Goal: Use online tool/utility: Utilize a website feature to perform a specific function

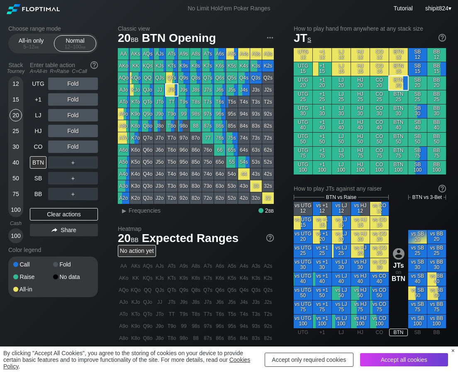
click at [25, 57] on section "Choose range mode All-in only 5 – 12 bb Normal 12 – 100 bb Stack Tourney Enter …" at bounding box center [53, 161] width 90 height 272
click at [30, 49] on div "5 – 12 bb" at bounding box center [31, 47] width 35 height 6
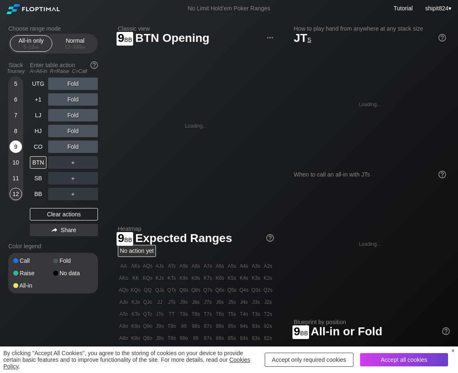
click at [14, 146] on div "9" at bounding box center [16, 147] width 12 height 12
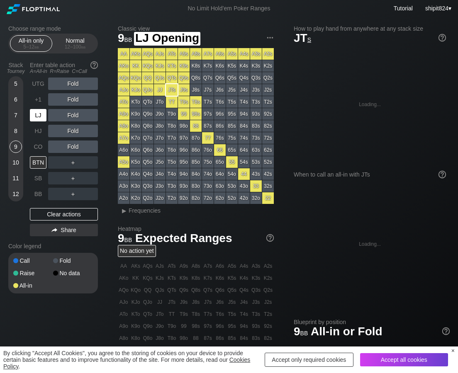
drag, startPoint x: 41, startPoint y: 109, endPoint x: 63, endPoint y: 112, distance: 22.1
click at [41, 109] on div "LJ" at bounding box center [38, 115] width 17 height 12
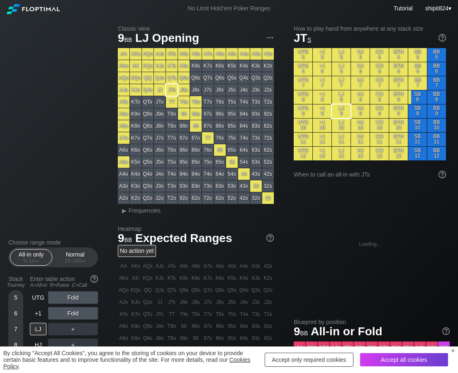
scroll to position [247, 0]
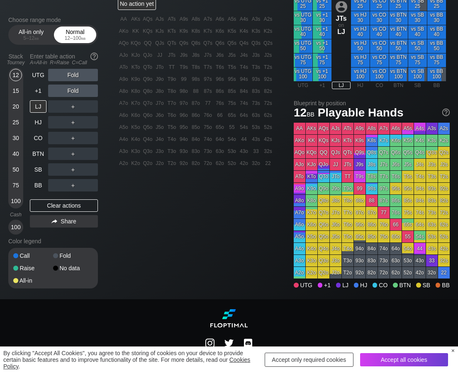
click at [66, 11] on div "Choose range mode All-in only 5 – 12 bb Normal 12 – 100 bb Stack Tourney Enter …" at bounding box center [229, 34] width 454 height 529
click at [72, 109] on div "R ✕" at bounding box center [73, 106] width 16 height 12
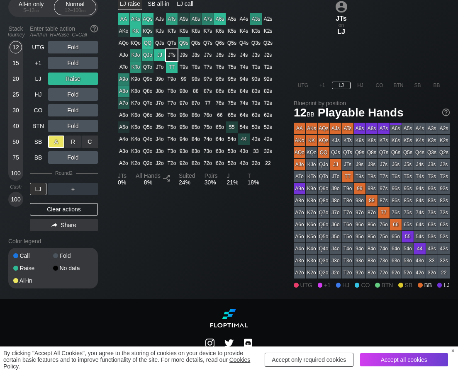
click at [54, 167] on div "UTG Fold +1 Fold LJ Raise HJ Fold CO Fold BTN Fold SB A ✕ R ✕ C ✕ All-in BB Fol…" at bounding box center [64, 118] width 68 height 154
click at [65, 210] on div "Clear actions" at bounding box center [64, 209] width 68 height 12
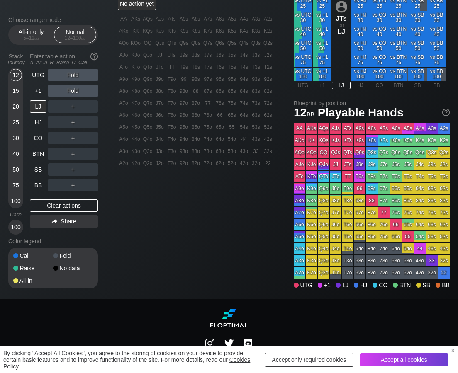
drag, startPoint x: 57, startPoint y: 203, endPoint x: 51, endPoint y: 187, distance: 17.5
click at [58, 203] on div "Clear actions" at bounding box center [64, 205] width 68 height 12
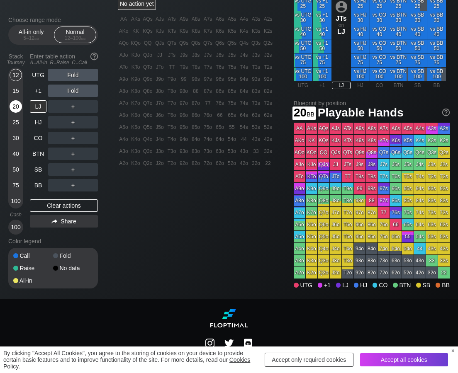
click at [18, 111] on div "20" at bounding box center [16, 106] width 12 height 12
click at [92, 172] on div "C ✕" at bounding box center [90, 169] width 16 height 12
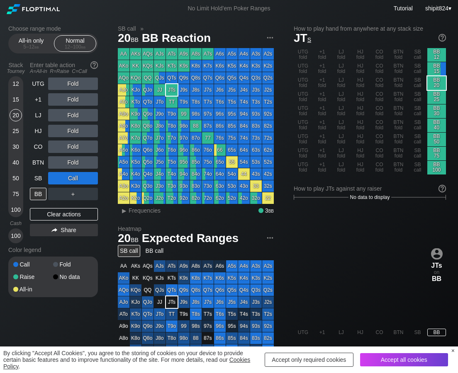
drag, startPoint x: 67, startPoint y: 216, endPoint x: 58, endPoint y: 201, distance: 17.6
click at [68, 215] on div "Clear actions" at bounding box center [64, 214] width 68 height 12
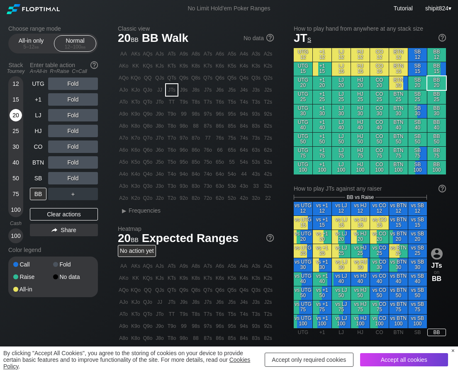
click at [16, 116] on div "20" at bounding box center [16, 115] width 12 height 12
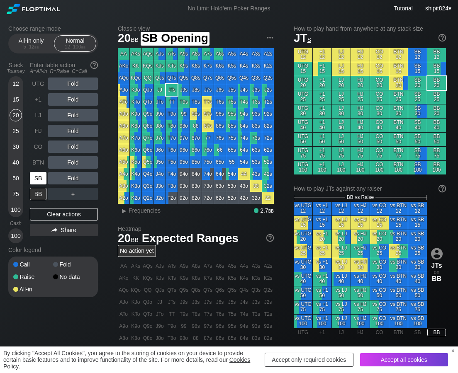
click at [43, 182] on div "SB" at bounding box center [38, 178] width 17 height 12
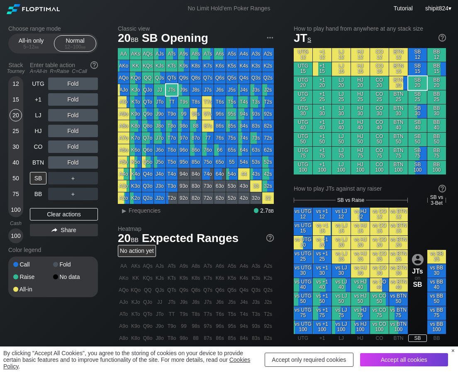
click at [15, 87] on div "12" at bounding box center [16, 84] width 12 height 12
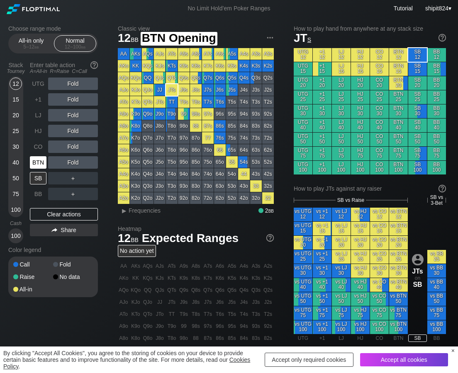
click at [37, 161] on div "BTN" at bounding box center [38, 162] width 17 height 12
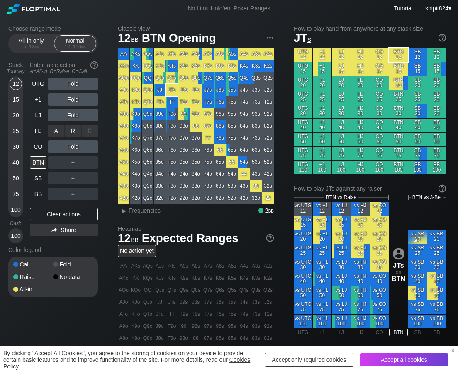
drag, startPoint x: 58, startPoint y: 127, endPoint x: 4, endPoint y: 132, distance: 53.7
click at [58, 128] on div "A ✕" at bounding box center [56, 131] width 16 height 12
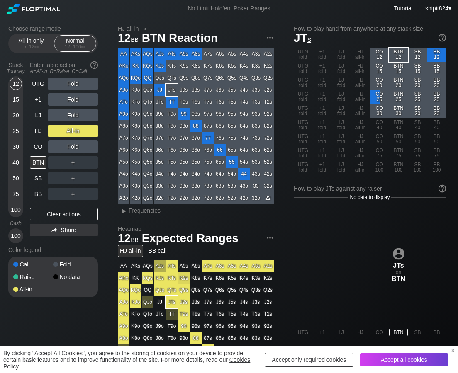
click at [73, 136] on div "All-in" at bounding box center [73, 131] width 50 height 12
click at [62, 216] on div "Clear actions" at bounding box center [64, 214] width 68 height 12
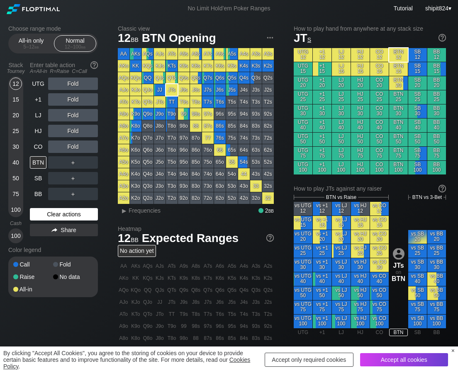
click at [48, 216] on div "Clear actions" at bounding box center [64, 214] width 68 height 12
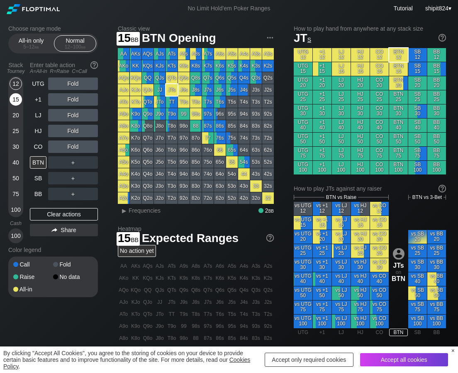
drag, startPoint x: 18, startPoint y: 101, endPoint x: 17, endPoint y: 107, distance: 5.4
click at [17, 107] on div "15" at bounding box center [16, 101] width 12 height 16
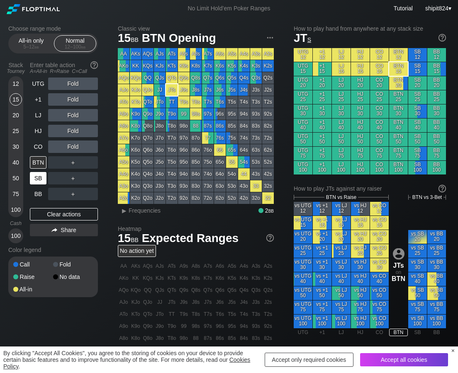
click at [34, 180] on div "SB" at bounding box center [38, 178] width 17 height 12
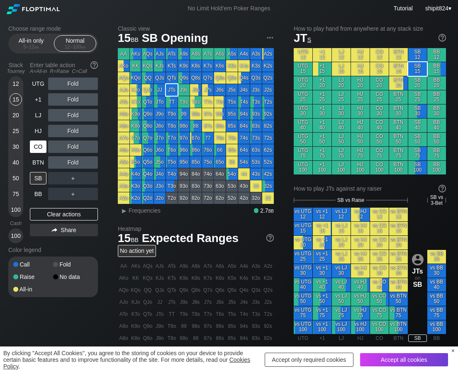
click at [37, 152] on div "CO" at bounding box center [38, 147] width 17 height 12
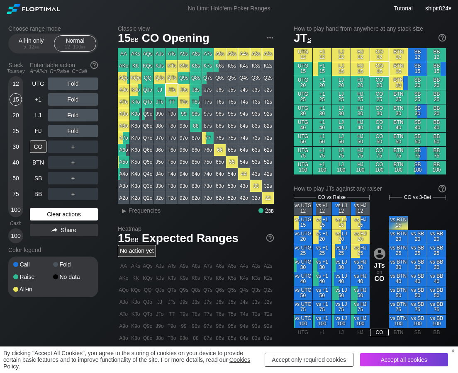
click at [68, 213] on div "Clear actions" at bounding box center [64, 214] width 68 height 12
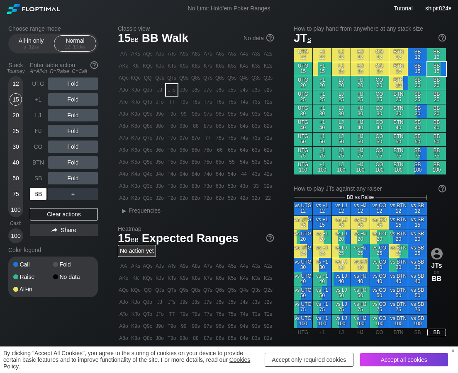
click at [39, 197] on div "BB" at bounding box center [38, 194] width 17 height 12
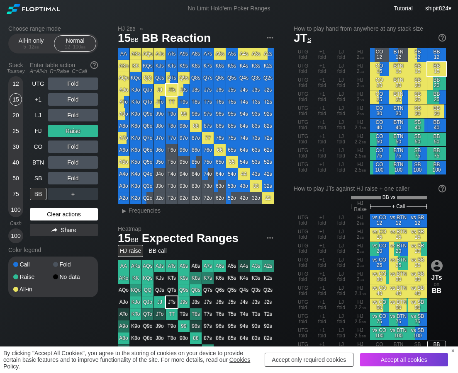
click at [61, 213] on div "Clear actions" at bounding box center [64, 214] width 68 height 12
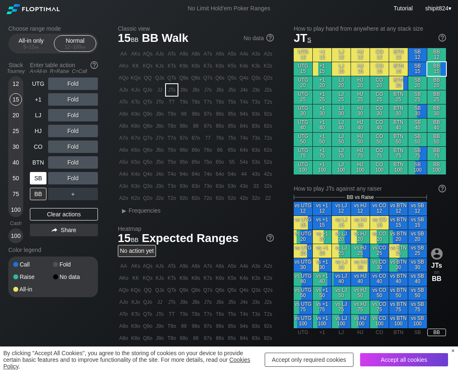
click at [36, 175] on div "SB" at bounding box center [38, 178] width 17 height 12
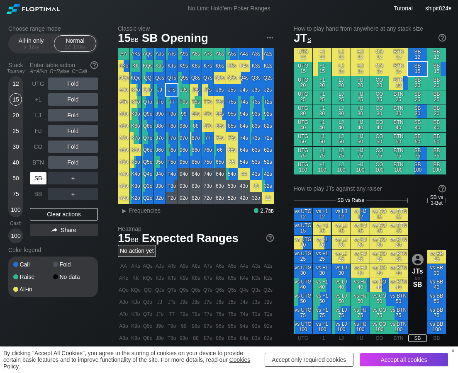
click at [36, 175] on div "SB" at bounding box center [38, 178] width 17 height 12
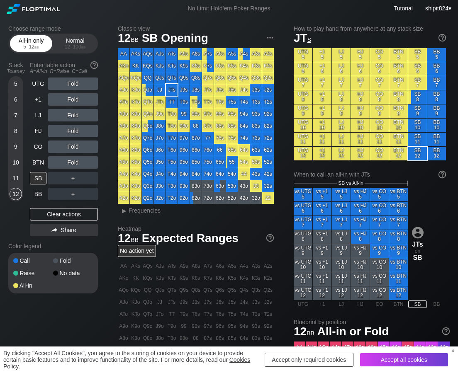
click at [16, 45] on div "5 – 12 bb" at bounding box center [31, 47] width 35 height 6
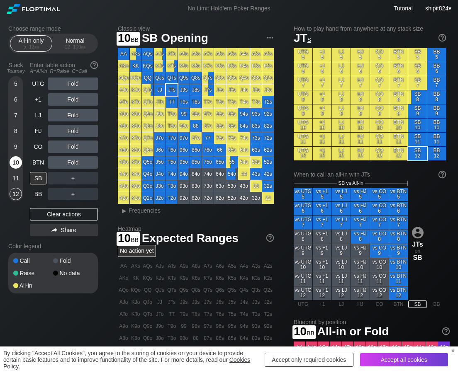
click at [17, 167] on div "10" at bounding box center [16, 162] width 12 height 12
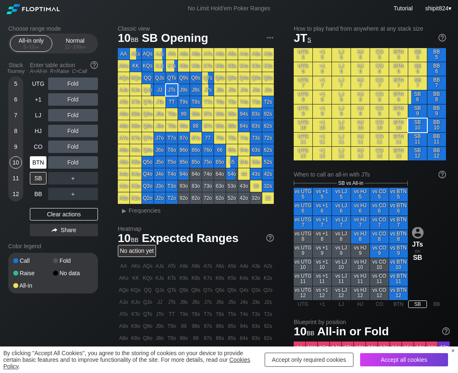
click at [40, 161] on div "BTN" at bounding box center [38, 162] width 17 height 12
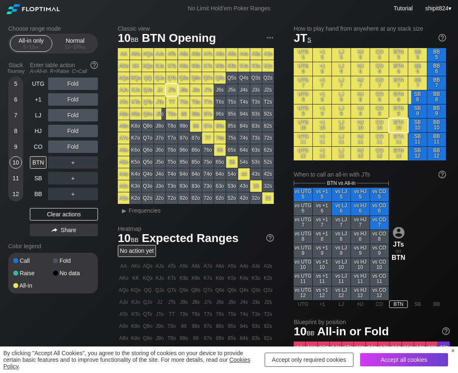
click at [20, 206] on div "5 6 7 8 9 10 11 12" at bounding box center [15, 159] width 15 height 162
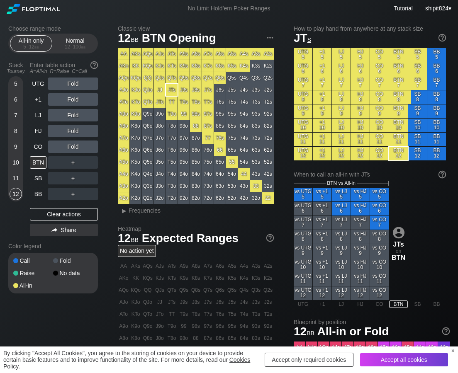
click at [16, 200] on div "12" at bounding box center [16, 194] width 12 height 12
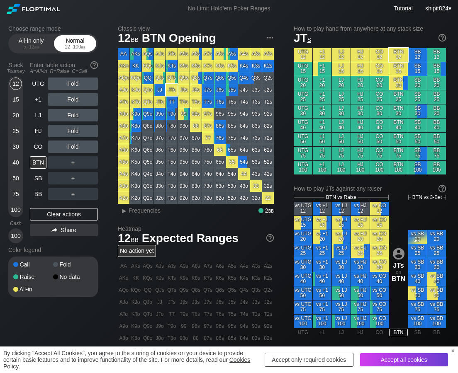
click at [70, 46] on div "12 – 100 bb" at bounding box center [75, 47] width 35 height 6
drag, startPoint x: 19, startPoint y: 162, endPoint x: 22, endPoint y: 155, distance: 7.6
click at [19, 162] on div "40" at bounding box center [16, 162] width 12 height 12
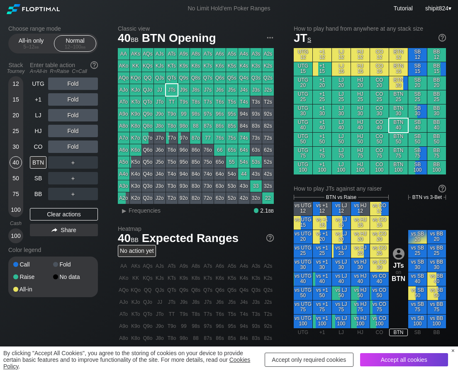
click at [27, 149] on div "Stack Tourney Enter table action A=All-in R=Raise C=Call [PHONE_NUMBER] [PHONE_…" at bounding box center [53, 150] width 90 height 185
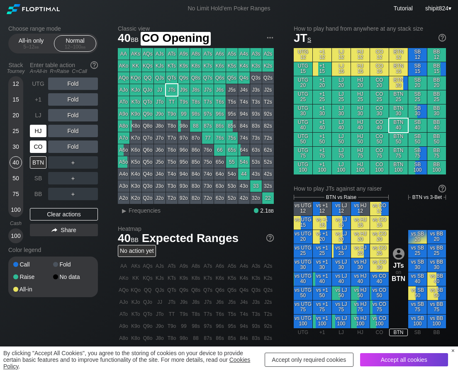
click at [35, 129] on div "HJ" at bounding box center [38, 131] width 17 height 12
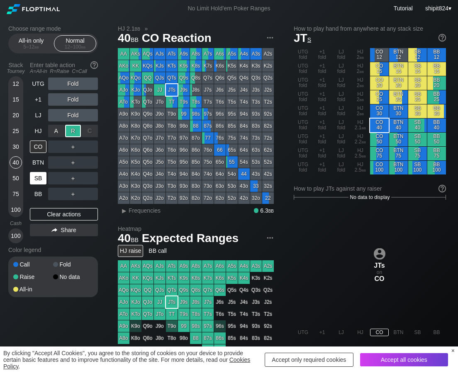
drag, startPoint x: 68, startPoint y: 128, endPoint x: 47, endPoint y: 184, distance: 60.0
click at [68, 128] on div "R ✕" at bounding box center [73, 131] width 16 height 12
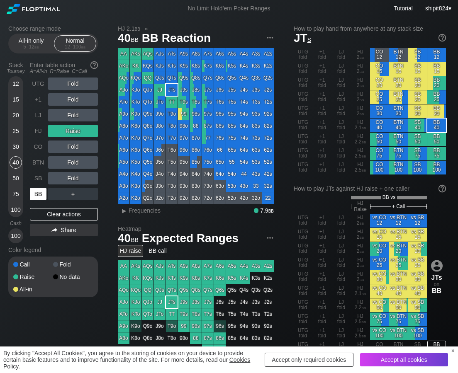
drag, startPoint x: 37, startPoint y: 198, endPoint x: 32, endPoint y: 193, distance: 6.7
click at [37, 197] on div "BB" at bounding box center [38, 194] width 17 height 12
drag, startPoint x: 57, startPoint y: 217, endPoint x: 58, endPoint y: 213, distance: 4.3
click at [57, 218] on div "Clear actions" at bounding box center [64, 214] width 68 height 12
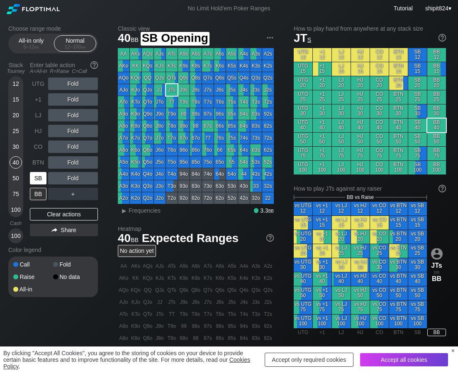
click at [39, 177] on div "SB" at bounding box center [38, 178] width 17 height 12
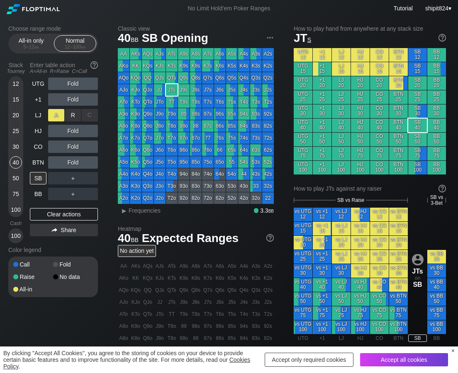
drag, startPoint x: 67, startPoint y: 114, endPoint x: 54, endPoint y: 118, distance: 13.8
click at [66, 114] on div "R ✕" at bounding box center [73, 115] width 16 height 12
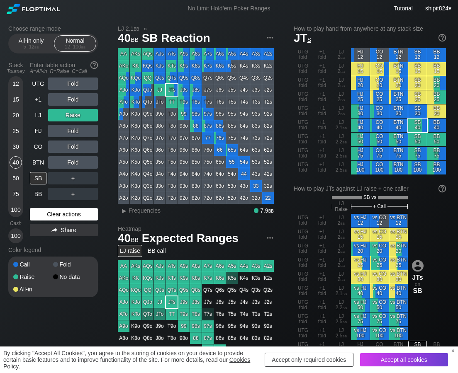
click at [47, 211] on div "Clear actions" at bounding box center [64, 214] width 68 height 12
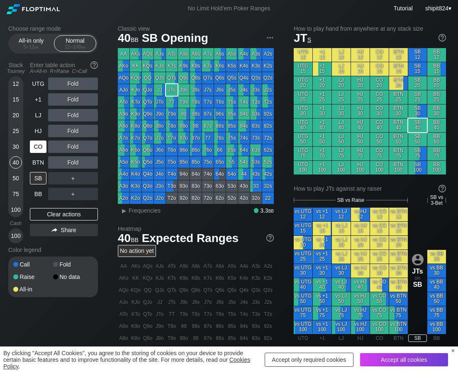
click at [37, 148] on div "CO" at bounding box center [38, 147] width 17 height 12
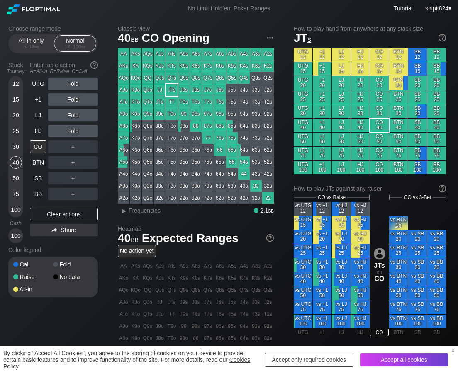
click at [15, 143] on div "30" at bounding box center [16, 147] width 12 height 12
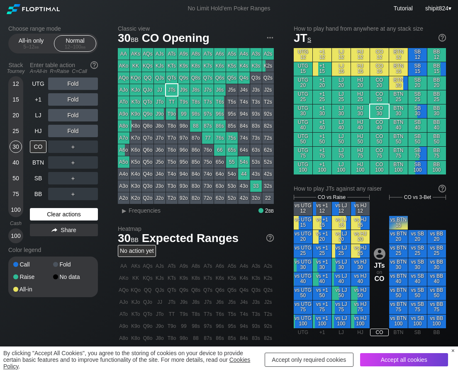
click at [51, 210] on div "Clear actions" at bounding box center [64, 214] width 68 height 12
click at [39, 196] on div "BB" at bounding box center [38, 194] width 17 height 12
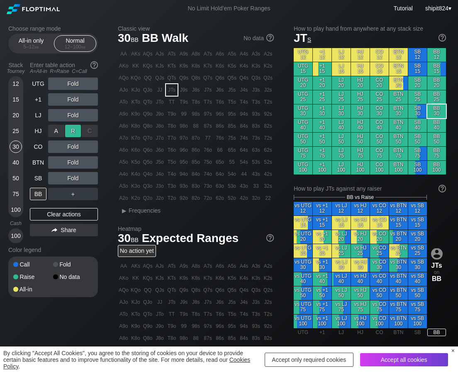
click at [72, 131] on div "R ✕" at bounding box center [73, 131] width 16 height 12
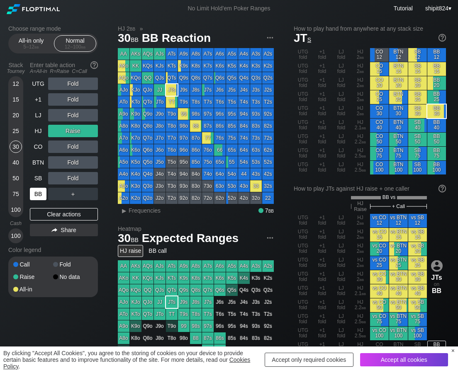
click at [56, 212] on div "Clear actions" at bounding box center [64, 214] width 68 height 12
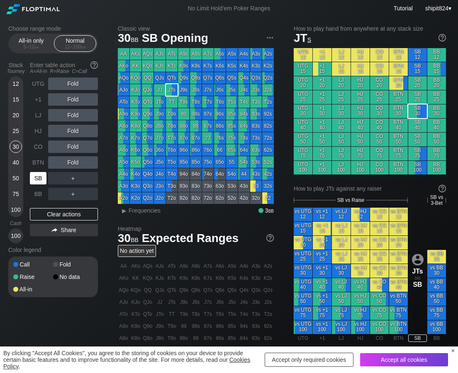
click at [36, 182] on div "SB" at bounding box center [38, 178] width 17 height 12
click at [36, 179] on div "SB" at bounding box center [38, 178] width 17 height 12
click at [16, 127] on div "25" at bounding box center [16, 131] width 12 height 12
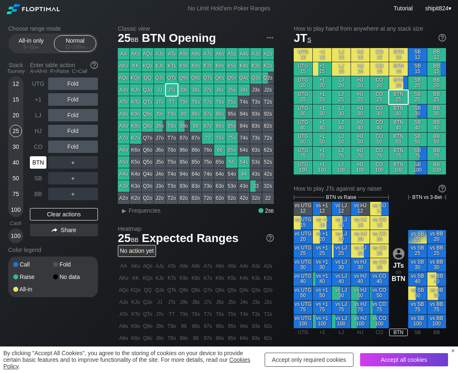
click at [33, 158] on div "BTN" at bounding box center [38, 162] width 17 height 12
click at [30, 146] on div "CO" at bounding box center [38, 147] width 17 height 12
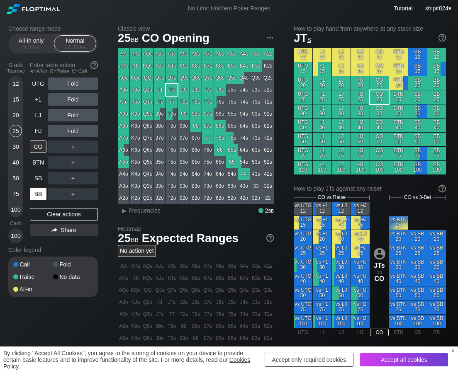
click at [47, 192] on div "BB" at bounding box center [39, 194] width 18 height 16
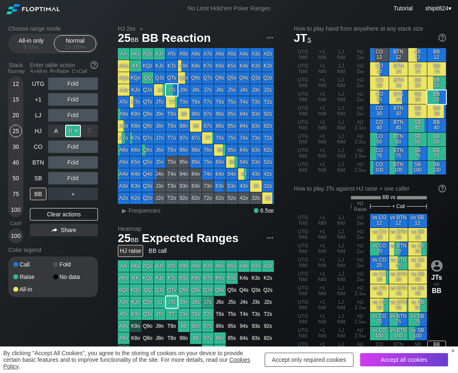
click at [72, 129] on div "R ✕" at bounding box center [73, 131] width 16 height 12
drag, startPoint x: 73, startPoint y: 213, endPoint x: 70, endPoint y: 182, distance: 31.2
click at [73, 211] on div "Clear actions" at bounding box center [64, 214] width 68 height 12
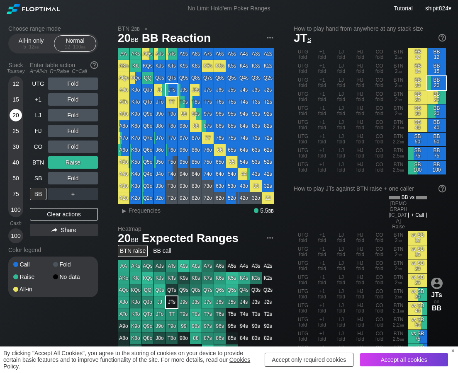
click at [13, 117] on div "20" at bounding box center [16, 115] width 12 height 12
click at [16, 97] on div "15" at bounding box center [16, 99] width 12 height 12
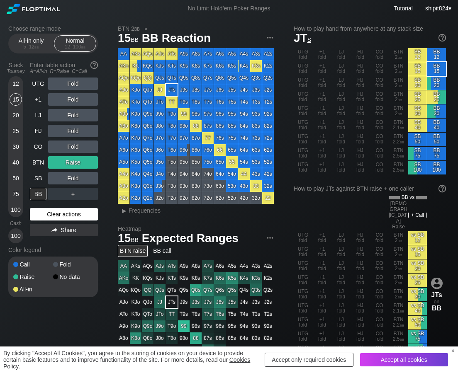
click at [48, 210] on div "Clear actions" at bounding box center [64, 214] width 68 height 12
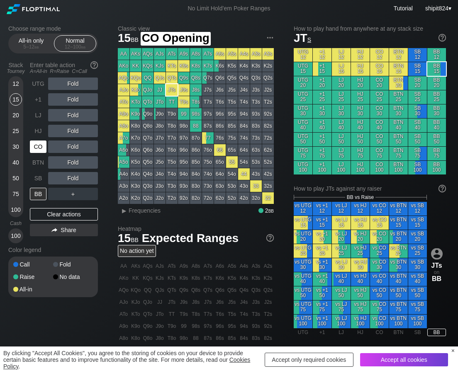
click at [39, 142] on div "CO" at bounding box center [38, 147] width 17 height 12
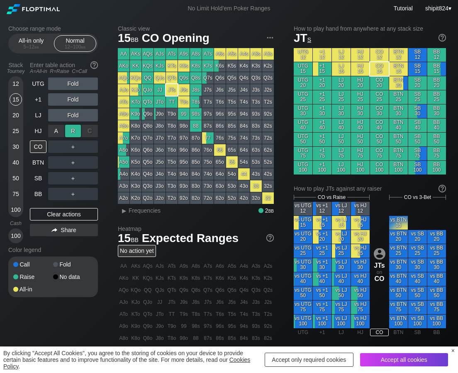
click at [74, 131] on div "R ✕" at bounding box center [73, 131] width 16 height 12
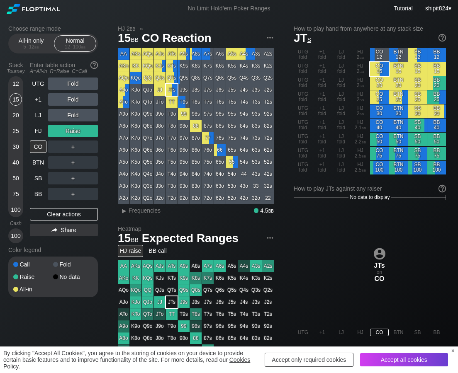
click at [8, 116] on div "12 15 20 25 30 40 50 75 100" at bounding box center [15, 146] width 15 height 141
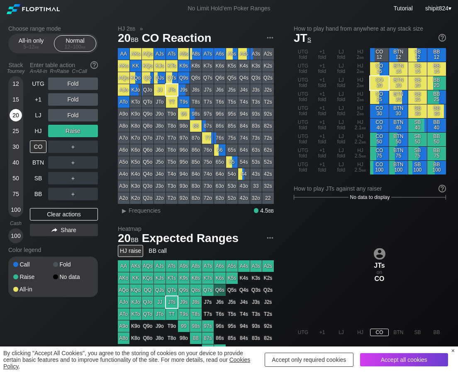
click at [12, 114] on div "20" at bounding box center [16, 115] width 12 height 12
click at [61, 213] on div "Clear actions" at bounding box center [64, 214] width 68 height 12
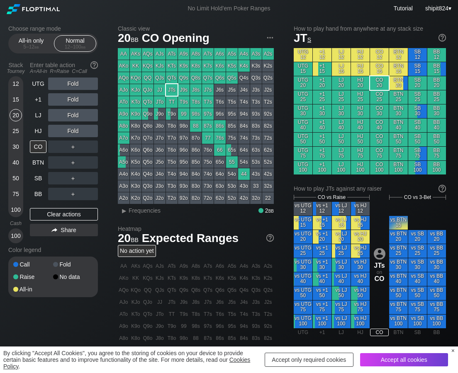
click at [15, 99] on div "15" at bounding box center [16, 99] width 12 height 12
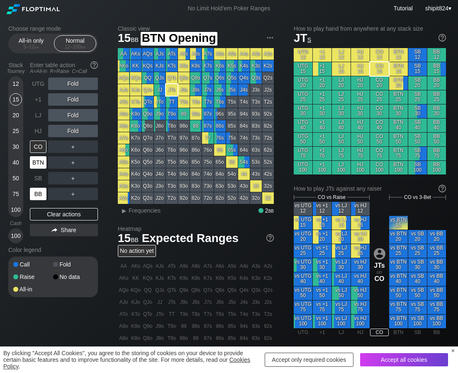
click at [38, 198] on div "BB" at bounding box center [38, 194] width 17 height 12
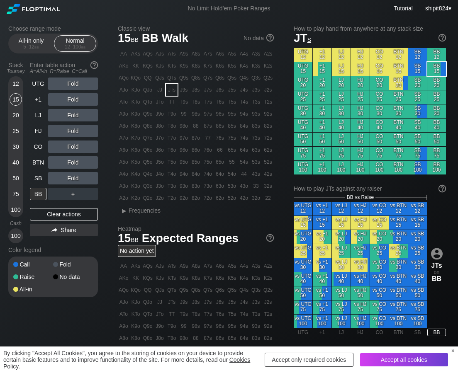
click at [73, 128] on div "Fold" at bounding box center [73, 131] width 50 height 12
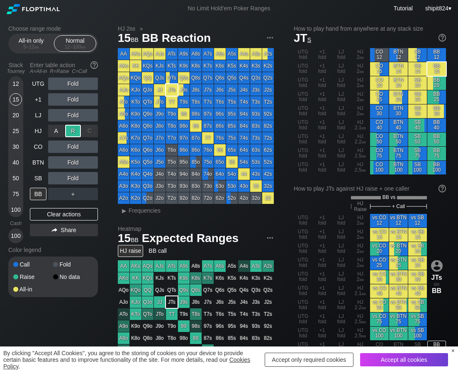
drag, startPoint x: 73, startPoint y: 128, endPoint x: 82, endPoint y: 137, distance: 12.0
click at [74, 128] on div "R ✕" at bounding box center [73, 131] width 16 height 12
click at [89, 150] on div "C ✕" at bounding box center [90, 147] width 16 height 12
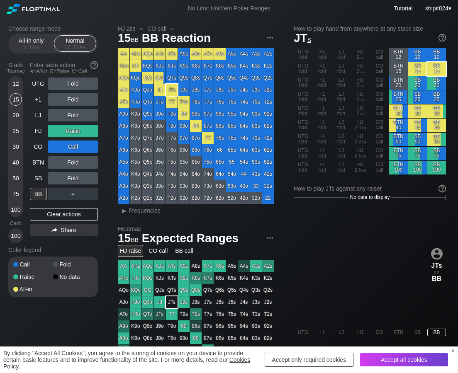
click at [54, 222] on div "UTG Fold +1 Fold LJ Fold HJ Raise CO Call BTN Fold SB Fold BB ＋ Clear actions S…" at bounding box center [64, 161] width 68 height 166
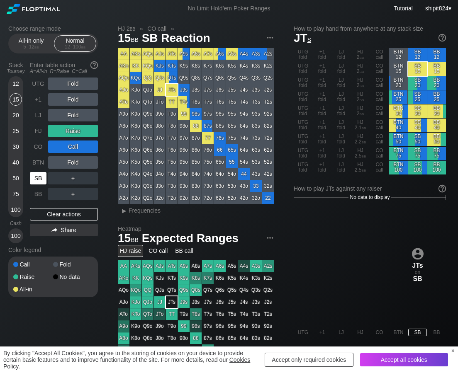
click at [39, 185] on div "SB" at bounding box center [39, 178] width 18 height 16
click at [40, 182] on div "SB" at bounding box center [38, 178] width 17 height 12
click at [39, 182] on div "SB" at bounding box center [38, 178] width 17 height 12
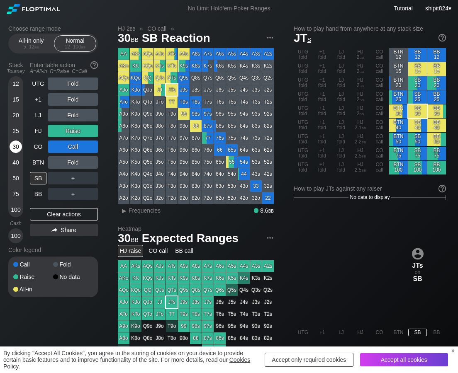
click at [12, 149] on div "30" at bounding box center [16, 147] width 12 height 12
click at [67, 210] on div "Clear actions" at bounding box center [64, 214] width 68 height 12
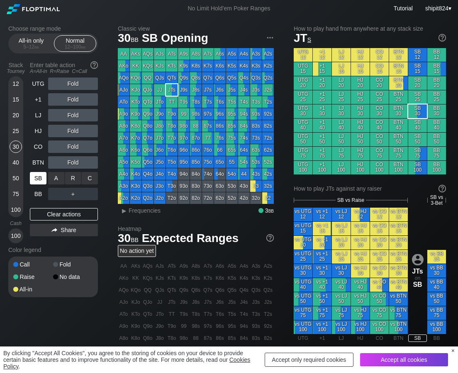
click at [48, 179] on div "A ✕" at bounding box center [56, 178] width 16 height 12
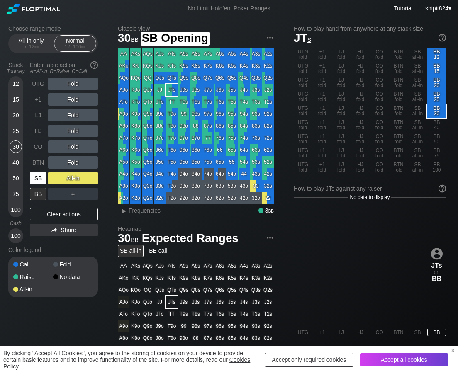
click at [40, 177] on div "SB" at bounding box center [38, 178] width 17 height 12
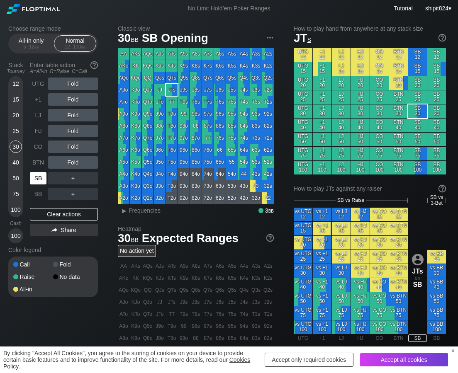
click at [40, 177] on div "SB" at bounding box center [38, 178] width 17 height 12
click at [39, 163] on div "BTN" at bounding box center [38, 162] width 17 height 12
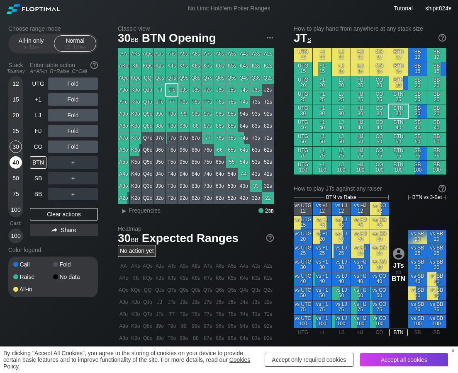
drag, startPoint x: 6, startPoint y: 160, endPoint x: 16, endPoint y: 160, distance: 10.0
click at [13, 160] on div "Choose range mode All-in only 5 – 12 bb Normal 12 – 100 bb Stack Tourney Enter …" at bounding box center [229, 281] width 454 height 529
click at [16, 161] on div "40" at bounding box center [16, 162] width 12 height 12
drag, startPoint x: 13, startPoint y: 147, endPoint x: 71, endPoint y: 137, distance: 58.8
click at [13, 146] on div "30" at bounding box center [16, 147] width 12 height 12
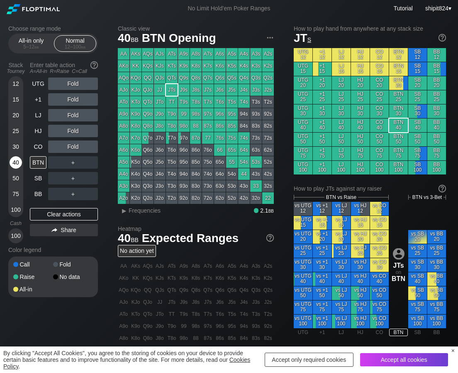
click at [12, 165] on div "40" at bounding box center [16, 162] width 12 height 12
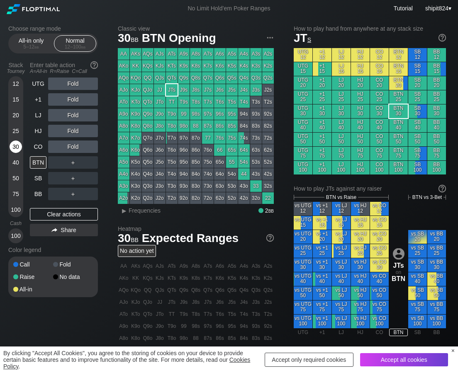
click at [12, 147] on div "30" at bounding box center [16, 147] width 12 height 12
click at [21, 112] on div "20" at bounding box center [16, 115] width 12 height 12
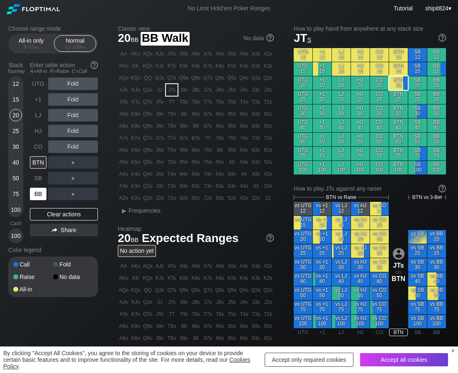
click at [38, 193] on div "BB" at bounding box center [38, 194] width 17 height 12
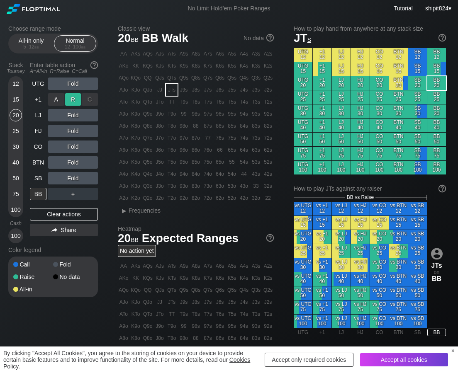
click at [74, 101] on div "A ✕ R ✕ C ✕ Fold" at bounding box center [73, 99] width 50 height 12
click at [74, 101] on div "R ✕" at bounding box center [73, 99] width 16 height 12
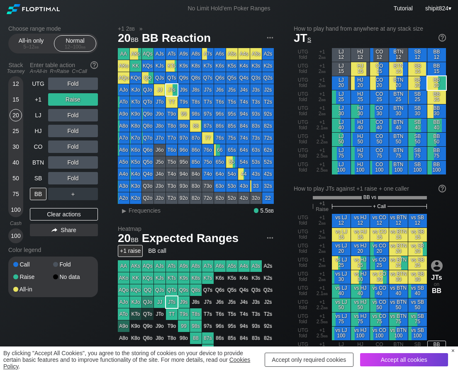
click at [23, 131] on div "Stack Tourney Enter table action A=All-in R=Raise C=Call [PHONE_NUMBER] [PHONE_…" at bounding box center [53, 150] width 90 height 185
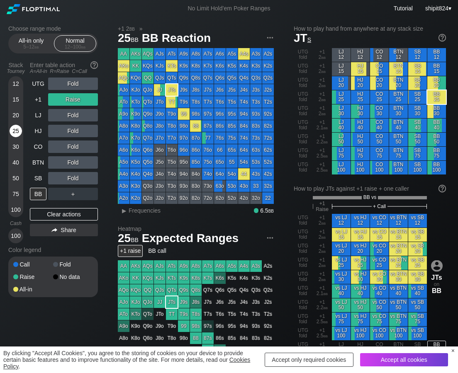
click at [17, 132] on div "25" at bounding box center [16, 131] width 12 height 12
drag, startPoint x: 51, startPoint y: 214, endPoint x: 48, endPoint y: 203, distance: 11.7
click at [50, 214] on div "Clear actions" at bounding box center [64, 214] width 68 height 12
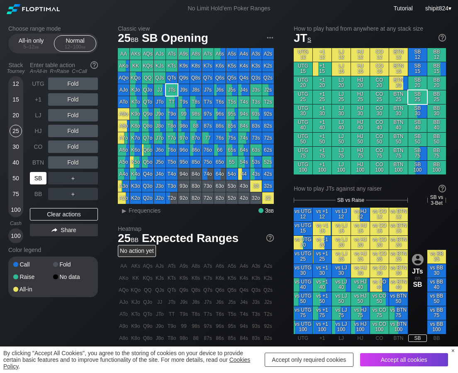
click at [41, 182] on div "SB" at bounding box center [38, 178] width 17 height 12
click at [52, 213] on div "Clear actions" at bounding box center [64, 214] width 68 height 12
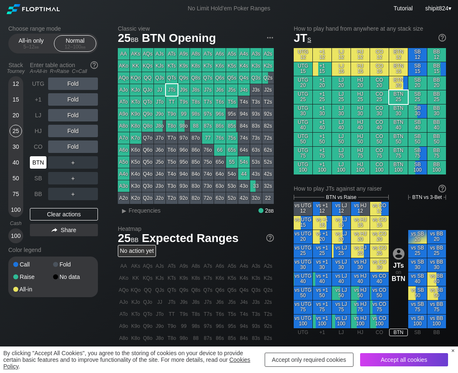
click at [41, 158] on div "BTN" at bounding box center [38, 162] width 17 height 12
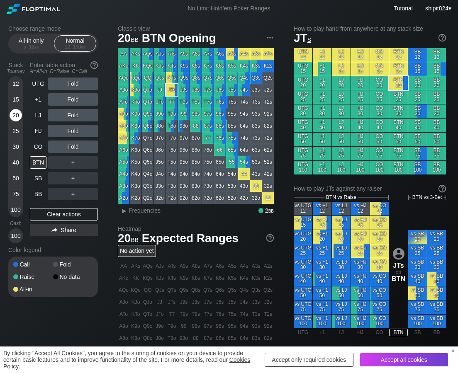
click at [17, 114] on div "20" at bounding box center [16, 115] width 12 height 12
click at [75, 112] on div "Fold" at bounding box center [73, 115] width 50 height 12
click at [75, 112] on div "R ✕" at bounding box center [73, 115] width 16 height 12
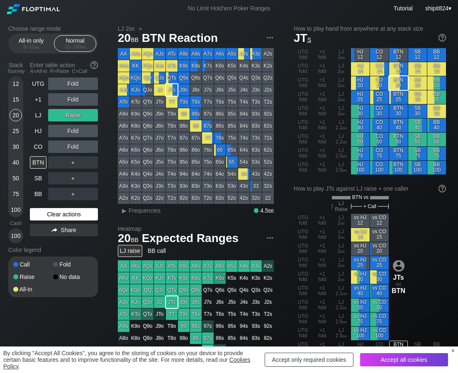
click at [51, 219] on div "Clear actions" at bounding box center [64, 214] width 68 height 12
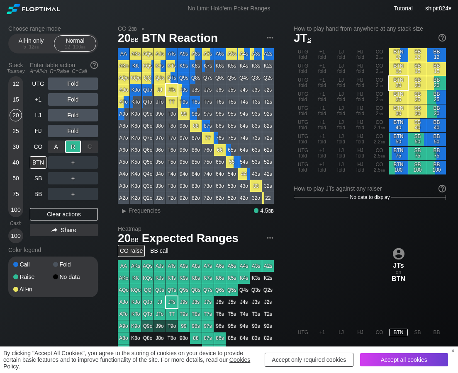
click at [68, 150] on div "R ✕" at bounding box center [73, 147] width 16 height 12
drag, startPoint x: 70, startPoint y: 108, endPoint x: 72, endPoint y: 114, distance: 6.4
click at [71, 112] on div "R ✕" at bounding box center [73, 115] width 16 height 12
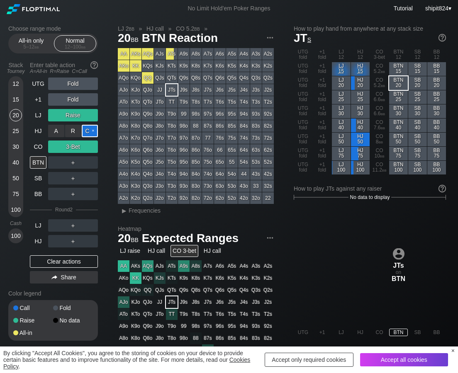
click at [90, 130] on div "C ✕" at bounding box center [90, 131] width 16 height 12
drag, startPoint x: 51, startPoint y: 259, endPoint x: 98, endPoint y: 243, distance: 49.7
click at [51, 259] on div "Clear actions" at bounding box center [64, 261] width 68 height 12
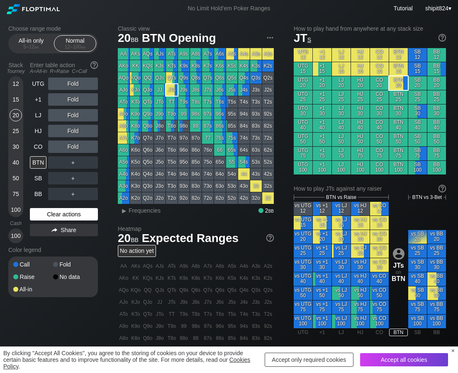
click at [57, 216] on div "Clear actions" at bounding box center [64, 214] width 68 height 12
click at [57, 215] on div "Clear actions" at bounding box center [64, 214] width 68 height 12
click at [72, 100] on div "A ✕ R ✕ C ✕ Fold" at bounding box center [73, 99] width 50 height 12
click at [72, 99] on div "R ✕" at bounding box center [73, 99] width 16 height 12
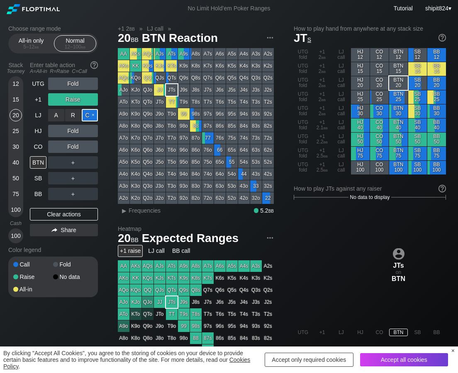
click at [88, 117] on div "C ✕" at bounding box center [90, 115] width 16 height 12
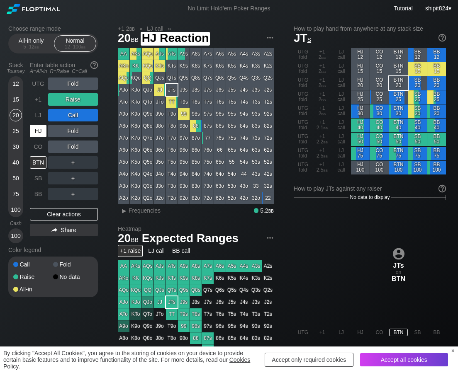
click at [41, 133] on div "HJ" at bounding box center [38, 131] width 17 height 12
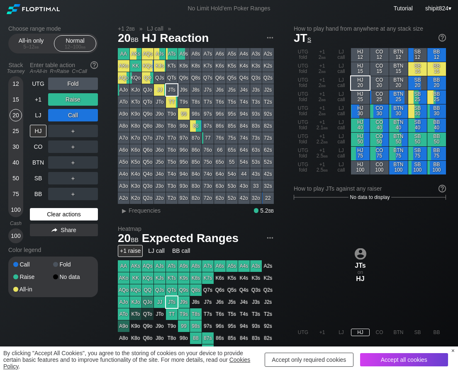
drag, startPoint x: 60, startPoint y: 214, endPoint x: 41, endPoint y: 159, distance: 57.9
click at [60, 213] on div "Clear actions" at bounding box center [64, 214] width 68 height 12
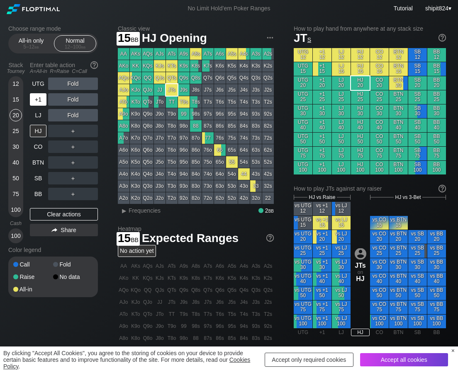
drag, startPoint x: 15, startPoint y: 105, endPoint x: 34, endPoint y: 105, distance: 18.7
click at [15, 105] on div "15" at bounding box center [16, 99] width 12 height 12
drag, startPoint x: 51, startPoint y: 216, endPoint x: 46, endPoint y: 205, distance: 11.3
click at [50, 215] on div "Clear actions" at bounding box center [64, 214] width 68 height 12
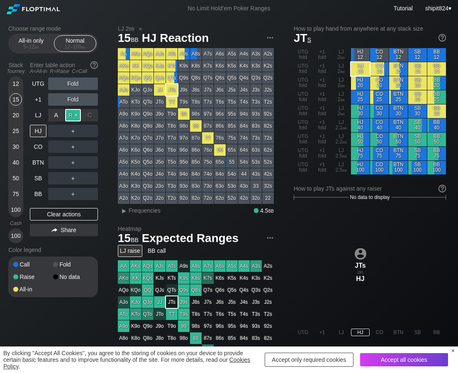
click at [68, 114] on div "R ✕" at bounding box center [73, 115] width 16 height 12
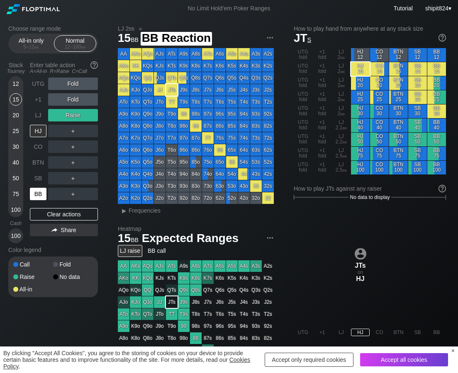
click at [41, 192] on div "BB" at bounding box center [38, 194] width 17 height 12
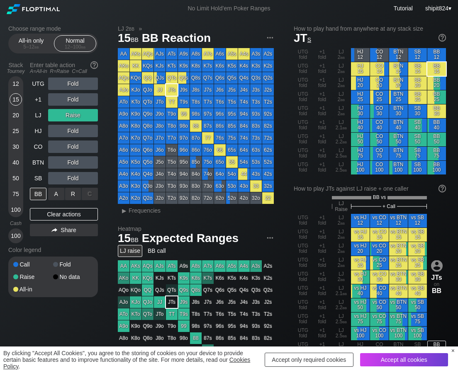
click at [53, 195] on div "A ✕" at bounding box center [56, 194] width 16 height 12
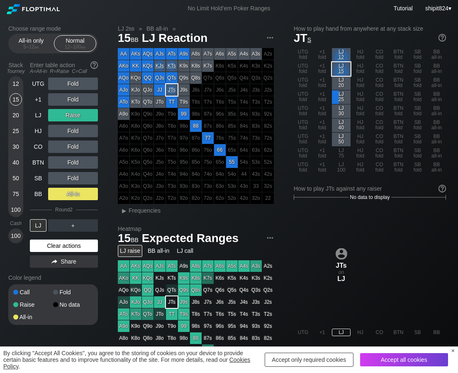
click at [52, 251] on div "Clear actions" at bounding box center [64, 246] width 68 height 12
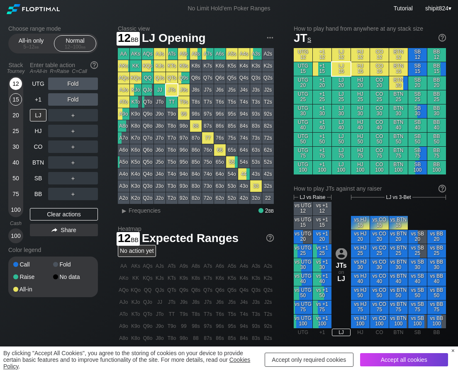
click at [19, 83] on div "12" at bounding box center [16, 84] width 12 height 12
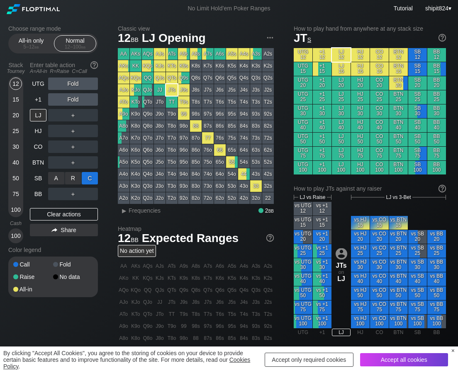
click at [92, 183] on div "C ✕" at bounding box center [90, 178] width 16 height 12
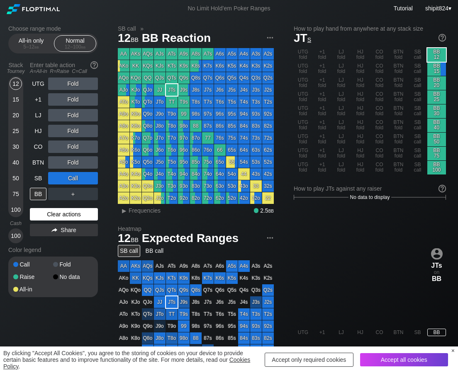
click at [74, 216] on div "Clear actions" at bounding box center [64, 214] width 68 height 12
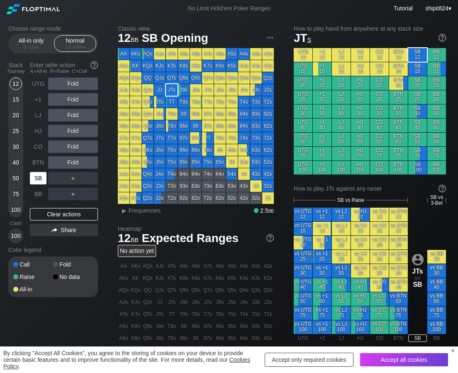
click at [39, 174] on div "SB" at bounding box center [38, 178] width 17 height 12
drag, startPoint x: 435, startPoint y: 230, endPoint x: 424, endPoint y: 215, distance: 18.7
click at [436, 231] on div "vs UTG 12 vs +1 12 vs LJ 12 vs HJ 12 vs CO 12 vs BTN 12 vs UTG 15 vs +1 15 vs L…" at bounding box center [369, 271] width 152 height 126
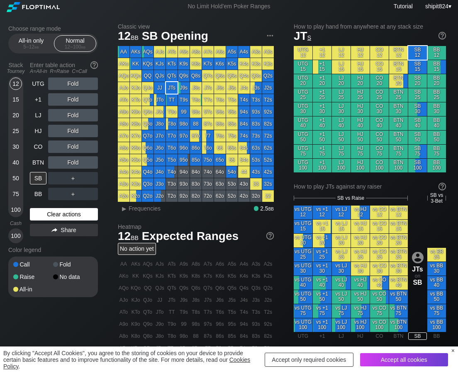
click at [43, 223] on div "UTG Fold +1 Fold LJ Fold HJ Fold CO Fold BTN Fold SB ＋ BB ＋ Clear actions Share" at bounding box center [64, 161] width 68 height 166
click at [42, 212] on div "Clear actions" at bounding box center [64, 214] width 68 height 12
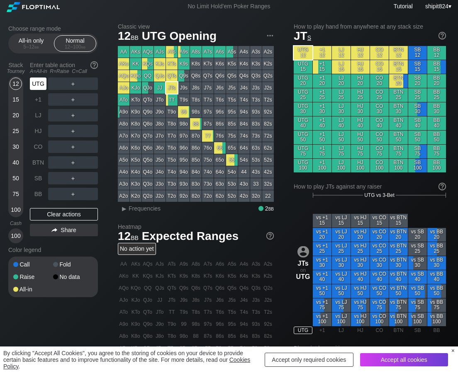
click at [39, 85] on div "UTG" at bounding box center [38, 84] width 17 height 12
click at [443, 199] on main "UTG vs 3-Bet vs +1 15 vs LJ 15 vs HJ 15 vs CO 15 vs BTN 15 vs +1 20 vs LJ 20 vs…" at bounding box center [369, 263] width 152 height 142
click at [81, 217] on div "Clear actions" at bounding box center [64, 214] width 68 height 12
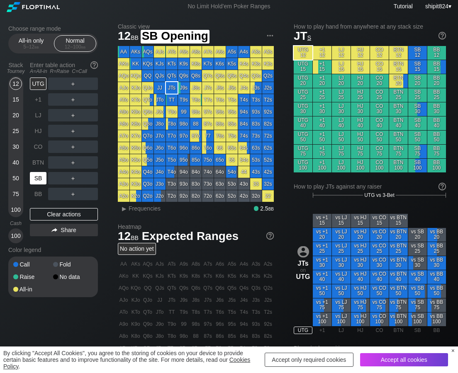
click at [41, 184] on div "SB" at bounding box center [38, 178] width 17 height 12
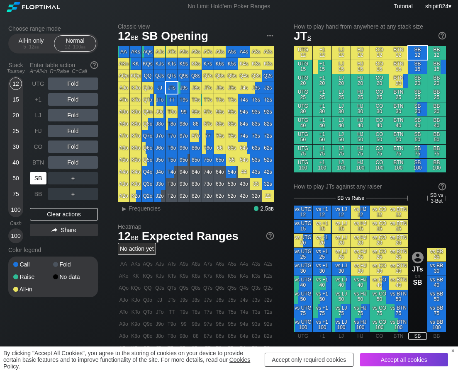
click at [42, 184] on div "SB" at bounding box center [38, 178] width 17 height 12
click at [35, 215] on div "Clear actions" at bounding box center [64, 214] width 68 height 12
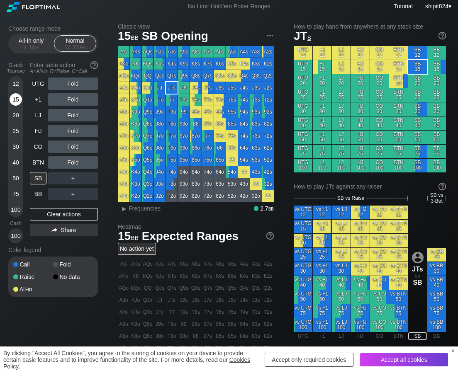
click at [13, 97] on div "15" at bounding box center [16, 99] width 12 height 12
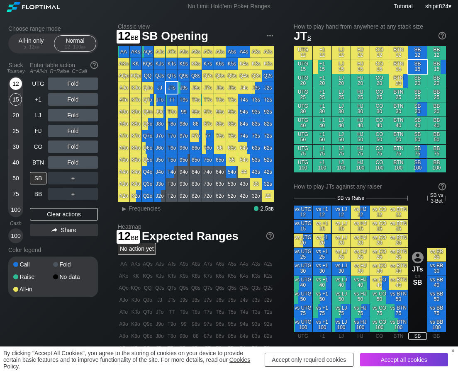
click at [14, 82] on div "12" at bounding box center [16, 84] width 12 height 12
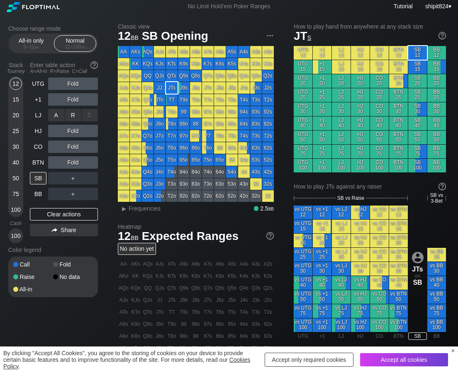
click at [66, 116] on div "A ✕ R ✕ C ✕ Fold" at bounding box center [73, 115] width 50 height 12
click at [68, 114] on div "R ✕" at bounding box center [73, 115] width 16 height 12
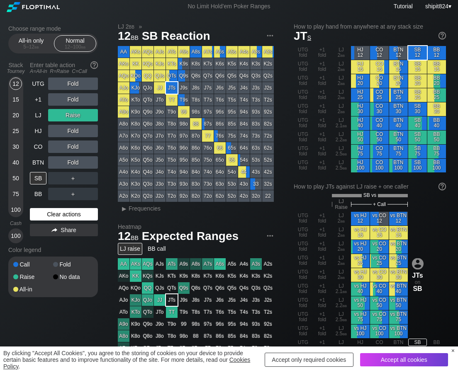
click at [56, 214] on div "Clear actions" at bounding box center [64, 214] width 68 height 12
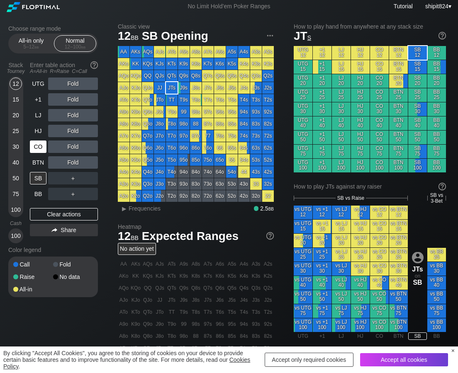
click at [40, 150] on div "CO" at bounding box center [38, 147] width 17 height 12
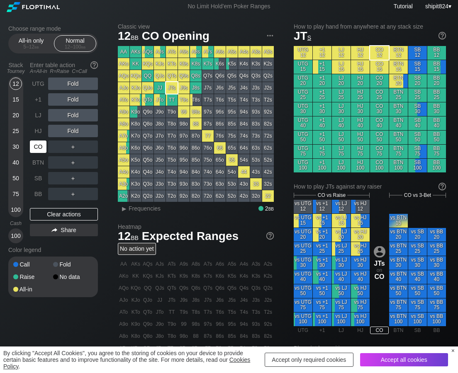
click at [38, 151] on div "CO" at bounding box center [38, 147] width 17 height 12
drag, startPoint x: 112, startPoint y: 230, endPoint x: 107, endPoint y: 208, distance: 21.8
click at [112, 230] on div "Choose range mode All-in only 5 – 12 bb Normal 12 – 100 bb Stack Tourney Enter …" at bounding box center [229, 279] width 454 height 529
click at [70, 210] on div "Clear actions" at bounding box center [64, 214] width 68 height 12
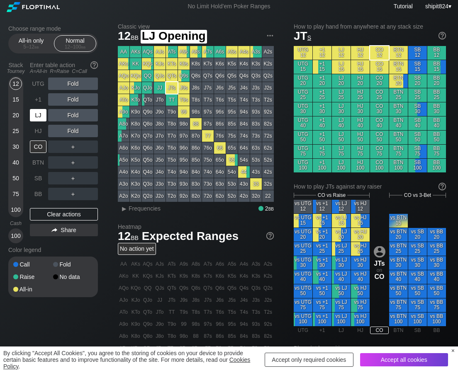
click at [35, 115] on div "LJ" at bounding box center [38, 115] width 17 height 12
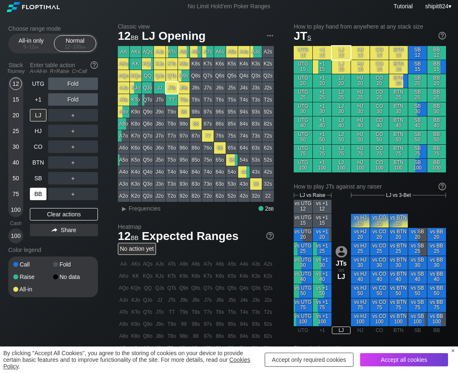
click at [35, 194] on div "BB" at bounding box center [38, 194] width 17 height 12
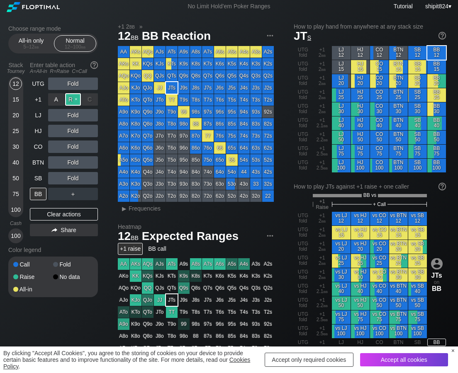
click at [70, 97] on div "R ✕" at bounding box center [73, 99] width 16 height 12
click at [30, 215] on div "Clear actions" at bounding box center [64, 214] width 68 height 12
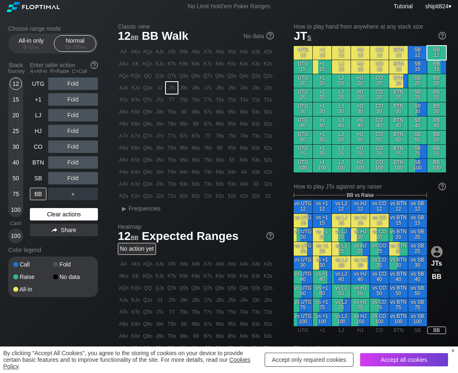
click at [82, 214] on div "Clear actions" at bounding box center [64, 214] width 68 height 12
click at [72, 101] on div "R ✕" at bounding box center [73, 99] width 16 height 12
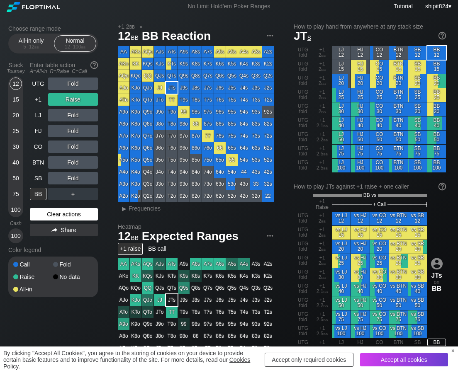
click at [59, 214] on div "Clear actions" at bounding box center [64, 214] width 68 height 12
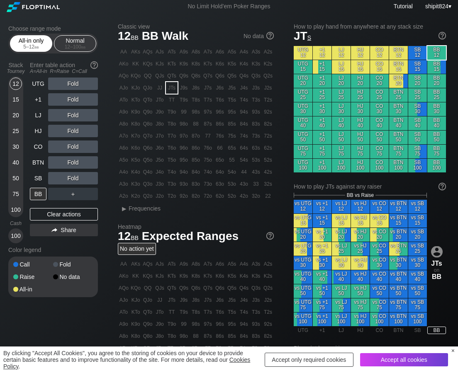
click at [23, 40] on div "All-in only 5 – 12 bb" at bounding box center [31, 44] width 38 height 16
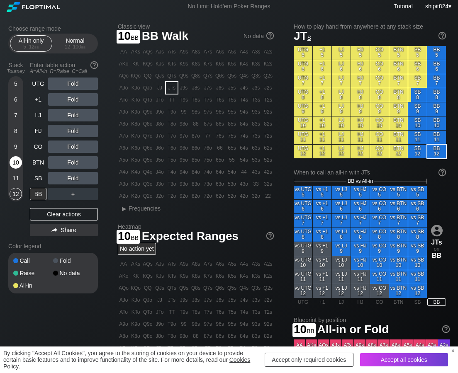
click at [17, 162] on div "10" at bounding box center [16, 162] width 12 height 12
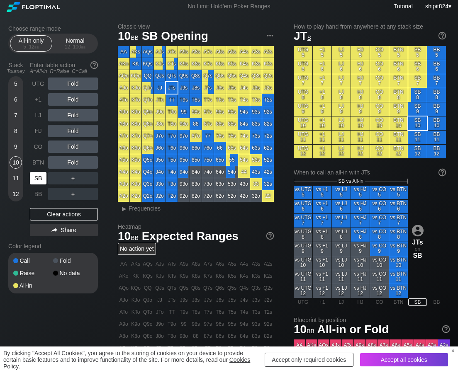
click at [46, 181] on div "SB" at bounding box center [38, 178] width 17 height 12
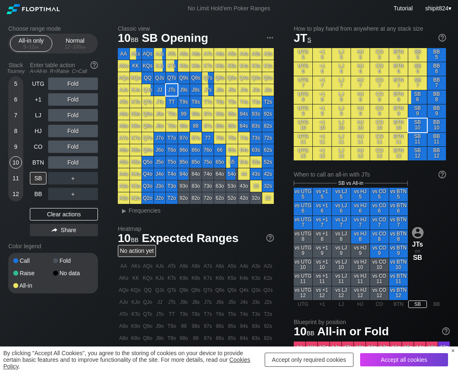
drag, startPoint x: 87, startPoint y: 305, endPoint x: 81, endPoint y: 276, distance: 29.7
click at [87, 304] on div "Choose range mode All-in only 5 – 12 bb Normal 12 – 100 bb Stack Tourney Enter …" at bounding box center [229, 267] width 454 height 501
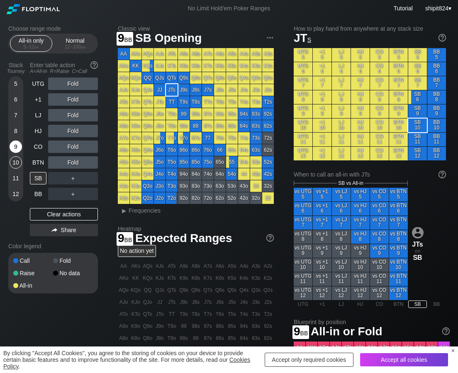
click at [17, 146] on div "9" at bounding box center [16, 147] width 12 height 12
click at [17, 145] on div "9" at bounding box center [16, 147] width 12 height 12
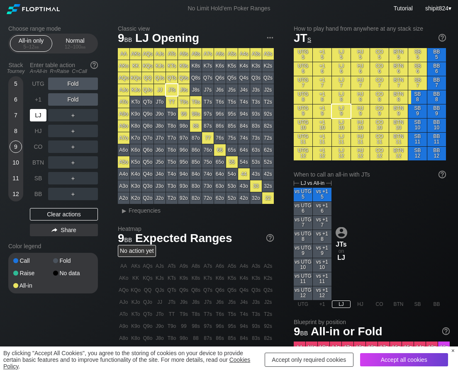
click at [42, 110] on div "LJ" at bounding box center [38, 115] width 17 height 12
click at [425, 356] on div "Accept all cookies" at bounding box center [404, 359] width 88 height 13
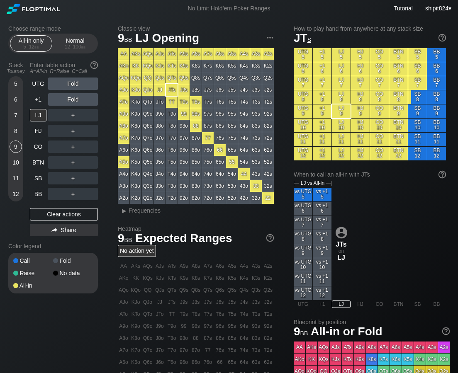
click at [100, 244] on div "Choose range mode All-in only 5 – 12 bb Normal 12 – 100 bb Stack Tourney Enter …" at bounding box center [59, 164] width 103 height 279
click at [63, 216] on div "Clear actions" at bounding box center [64, 214] width 68 height 12
click at [63, 217] on div "Clear actions" at bounding box center [64, 214] width 68 height 12
drag, startPoint x: 63, startPoint y: 218, endPoint x: 53, endPoint y: 199, distance: 21.2
click at [63, 218] on div "Clear actions" at bounding box center [64, 214] width 68 height 12
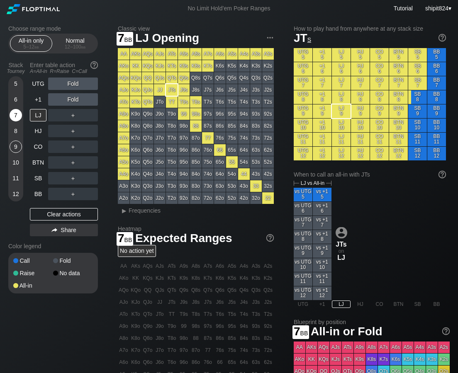
click at [14, 120] on div "7" at bounding box center [16, 115] width 12 height 12
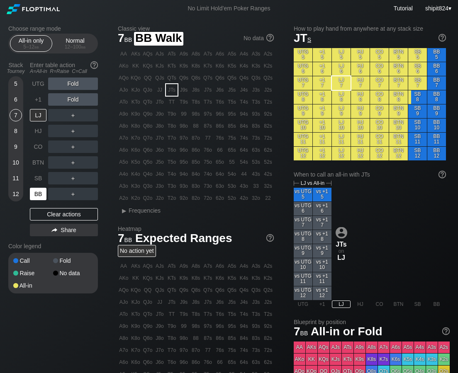
drag, startPoint x: 38, startPoint y: 194, endPoint x: 39, endPoint y: 190, distance: 4.5
click at [38, 194] on div "BB" at bounding box center [38, 194] width 17 height 12
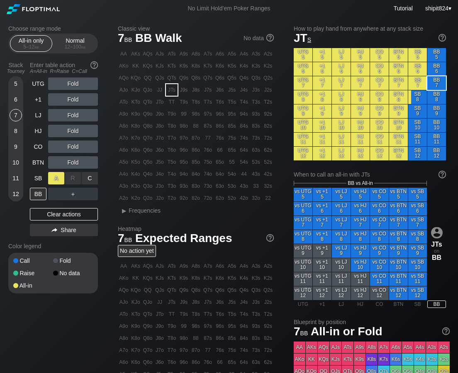
click at [53, 177] on div "A ✕" at bounding box center [56, 178] width 16 height 12
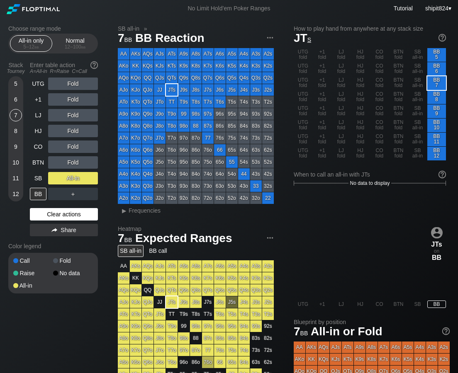
click at [55, 208] on div "Clear actions" at bounding box center [64, 214] width 68 height 12
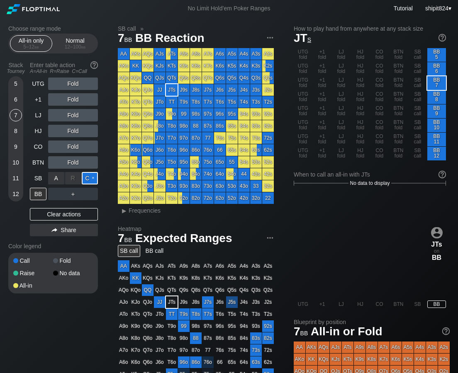
click at [89, 179] on div "C ✕" at bounding box center [90, 178] width 16 height 12
click at [42, 211] on div "Clear actions" at bounding box center [64, 214] width 68 height 12
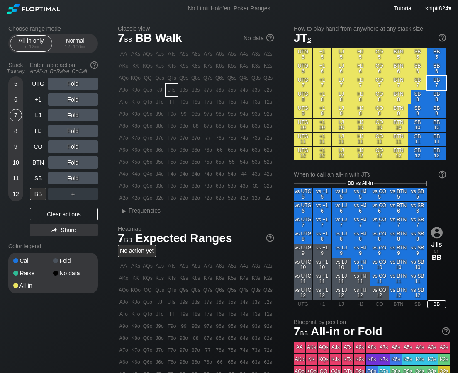
drag, startPoint x: 83, startPoint y: 213, endPoint x: 48, endPoint y: 164, distance: 60.7
click at [83, 213] on div "Clear actions" at bounding box center [64, 214] width 68 height 12
click at [54, 217] on div "Clear actions" at bounding box center [64, 214] width 68 height 12
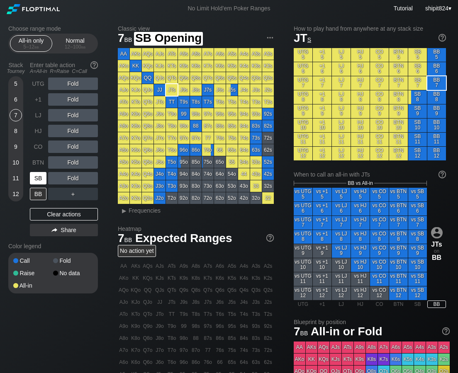
click at [42, 179] on div "SB" at bounding box center [38, 178] width 17 height 12
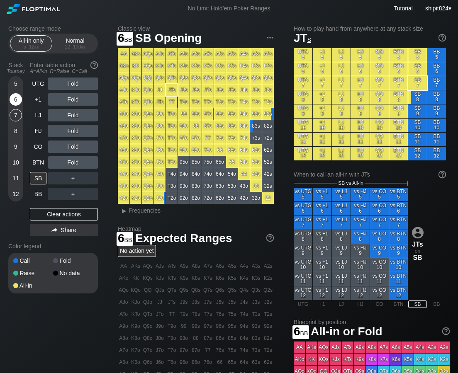
click at [16, 101] on div "6" at bounding box center [16, 99] width 12 height 12
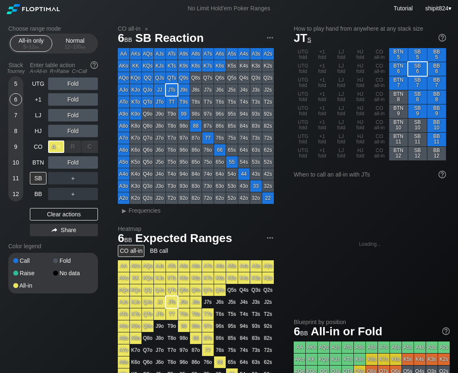
click at [53, 150] on div "A ✕" at bounding box center [56, 147] width 16 height 12
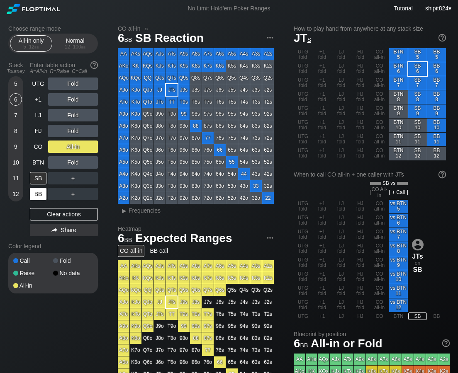
click at [35, 210] on div "Clear actions" at bounding box center [64, 214] width 68 height 12
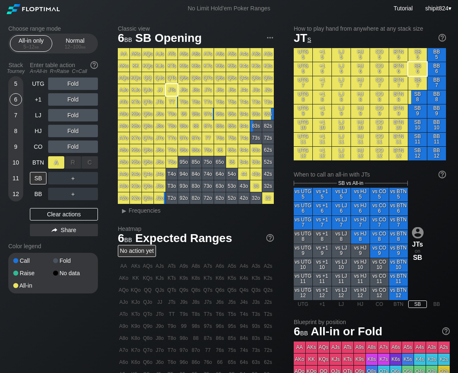
click at [59, 164] on div "A ✕" at bounding box center [56, 162] width 16 height 12
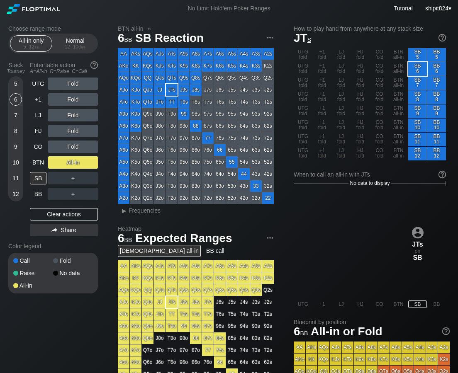
drag, startPoint x: 74, startPoint y: 212, endPoint x: 53, endPoint y: 172, distance: 44.3
click at [73, 212] on div "Clear actions" at bounding box center [64, 214] width 68 height 12
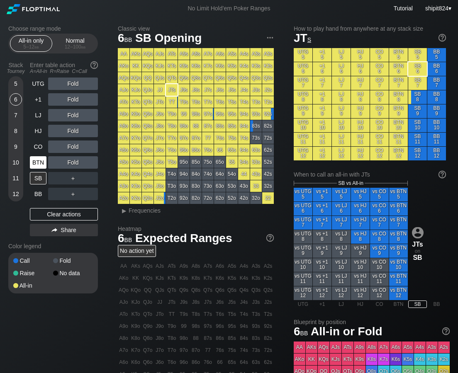
click at [35, 159] on div "BTN" at bounding box center [38, 162] width 17 height 12
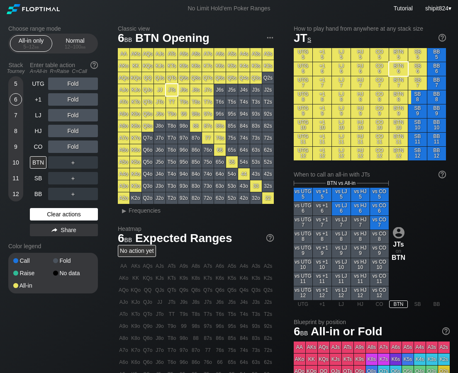
click at [38, 212] on div "Clear actions" at bounding box center [64, 214] width 68 height 12
click at [87, 206] on div "UTG Fold +1 Fold LJ Fold HJ Fold CO Fold BTN ＋ SB ＋ BB ＋ Clear actions Share" at bounding box center [64, 159] width 68 height 162
click at [87, 205] on div "UTG Fold +1 Fold LJ Fold HJ Fold CO Fold BTN ＋ SB ＋ BB ＋ Clear actions Share" at bounding box center [64, 159] width 68 height 162
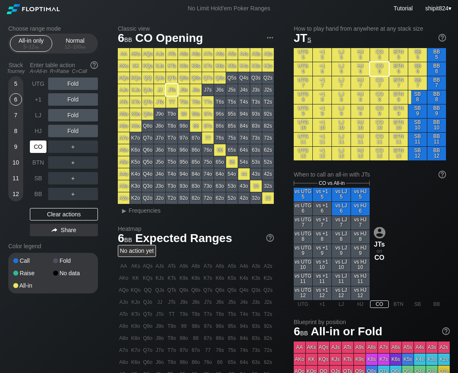
click at [40, 145] on div "CO" at bounding box center [38, 147] width 17 height 12
click at [40, 144] on div "CO" at bounding box center [38, 147] width 17 height 12
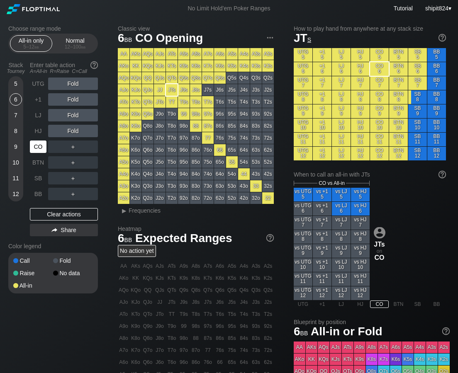
click at [40, 144] on div "CO" at bounding box center [38, 147] width 17 height 12
click at [53, 97] on div "A ✕" at bounding box center [56, 99] width 16 height 12
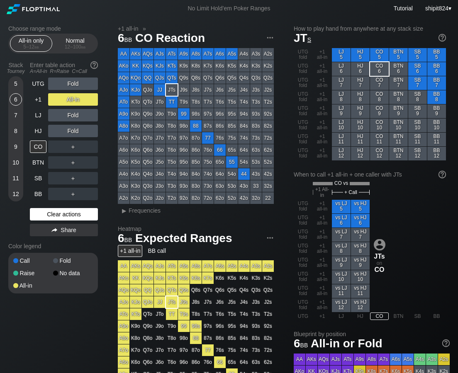
click at [41, 216] on div "Clear actions" at bounding box center [64, 214] width 68 height 12
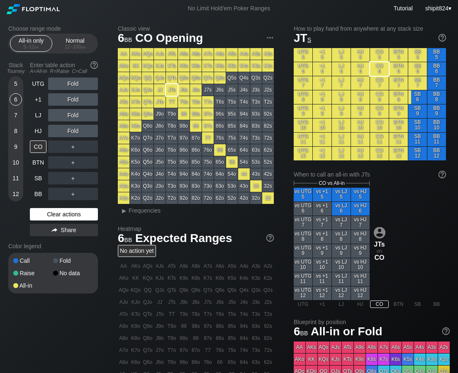
click at [41, 215] on div "Clear actions" at bounding box center [64, 214] width 68 height 12
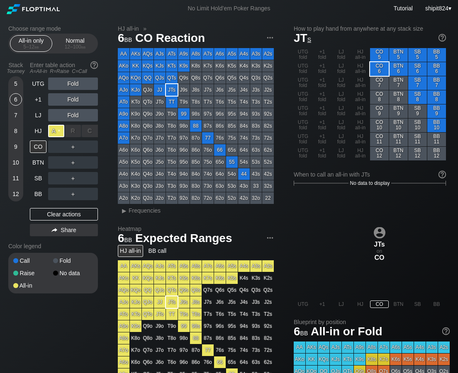
click at [53, 133] on div "A ✕" at bounding box center [56, 131] width 16 height 12
click at [61, 208] on div "Clear actions" at bounding box center [64, 214] width 68 height 12
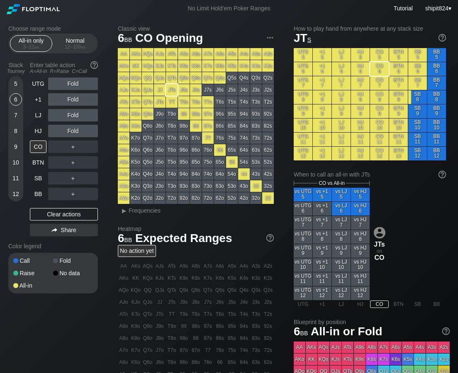
click at [61, 208] on div "UTG Fold +1 Fold LJ Fold HJ Fold CO ＋ BTN ＋ SB ＋ BB ＋ Clear actions Share" at bounding box center [64, 159] width 68 height 162
drag, startPoint x: 37, startPoint y: 147, endPoint x: 6, endPoint y: 131, distance: 34.9
click at [37, 148] on div "CO" at bounding box center [38, 147] width 17 height 12
click at [55, 215] on div "Clear actions" at bounding box center [64, 214] width 68 height 12
click at [55, 213] on div "Clear actions" at bounding box center [64, 214] width 68 height 12
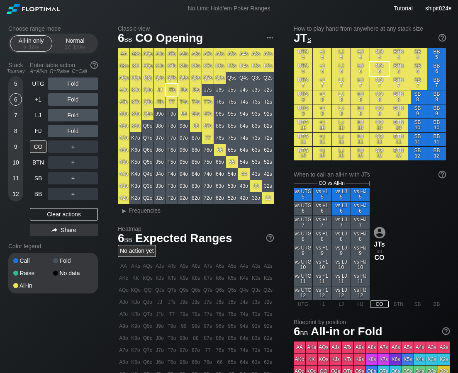
drag, startPoint x: 51, startPoint y: 334, endPoint x: 61, endPoint y: 274, distance: 60.9
click at [51, 334] on div "Choose range mode All-in only 5 – 12 bb Normal 12 – 100 bb Stack Tourney Enter …" at bounding box center [229, 267] width 454 height 501
click at [87, 220] on div "Clear actions" at bounding box center [64, 214] width 68 height 12
click at [87, 218] on div "Clear actions" at bounding box center [64, 214] width 68 height 12
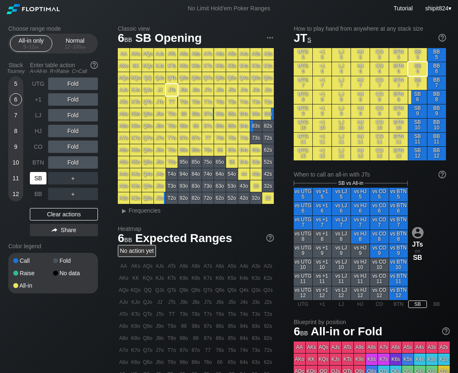
click at [43, 179] on div "SB" at bounding box center [38, 178] width 17 height 12
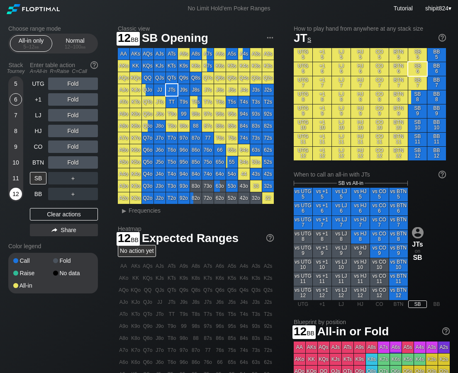
click at [20, 197] on div "12" at bounding box center [16, 194] width 12 height 12
